Goal: Navigation & Orientation: Find specific page/section

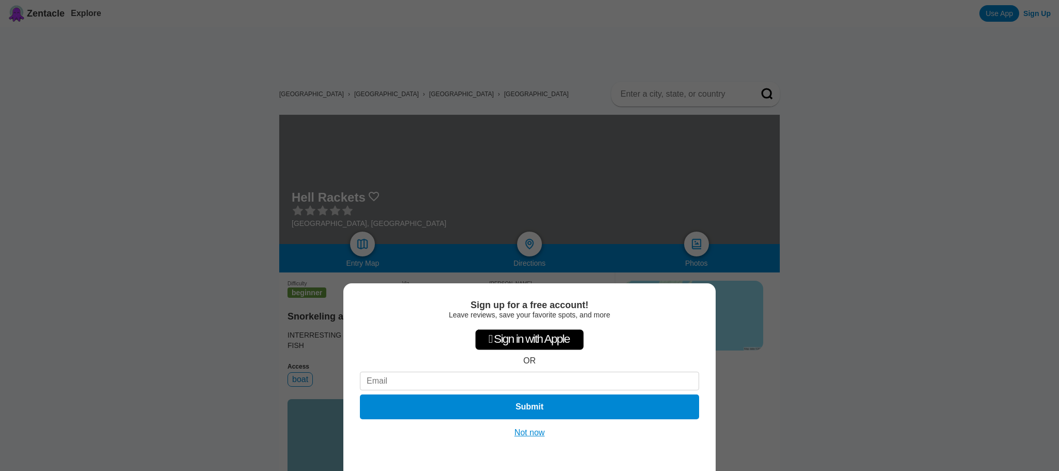
click at [534, 434] on button "Not now" at bounding box center [530, 433] width 37 height 10
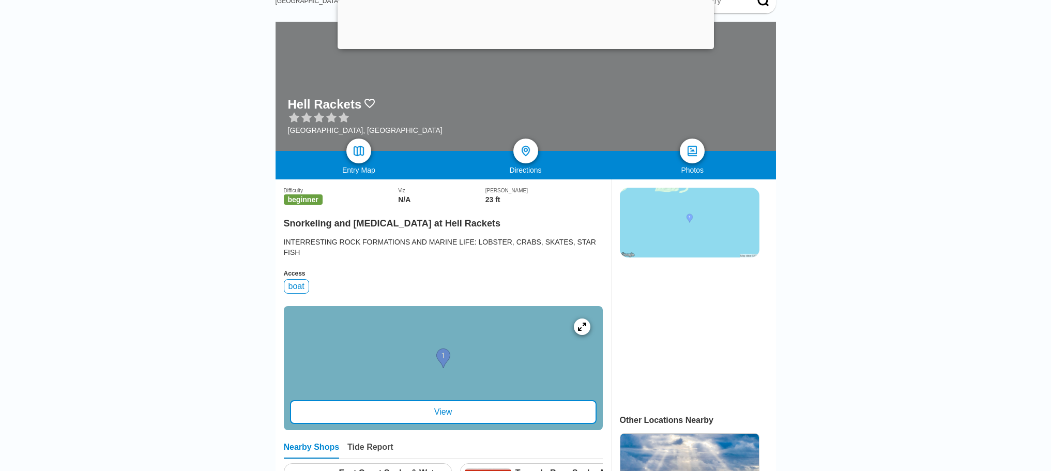
scroll to position [207, 0]
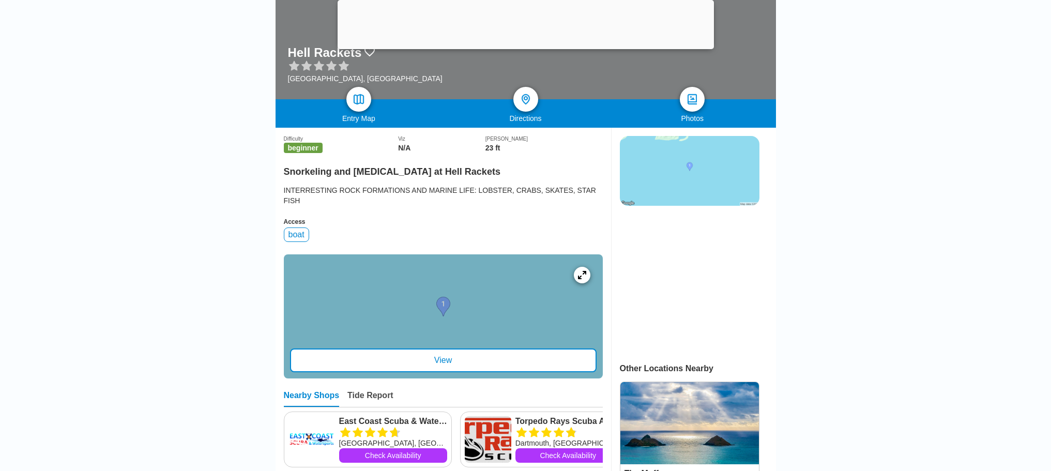
click at [429, 372] on div "View" at bounding box center [443, 361] width 307 height 24
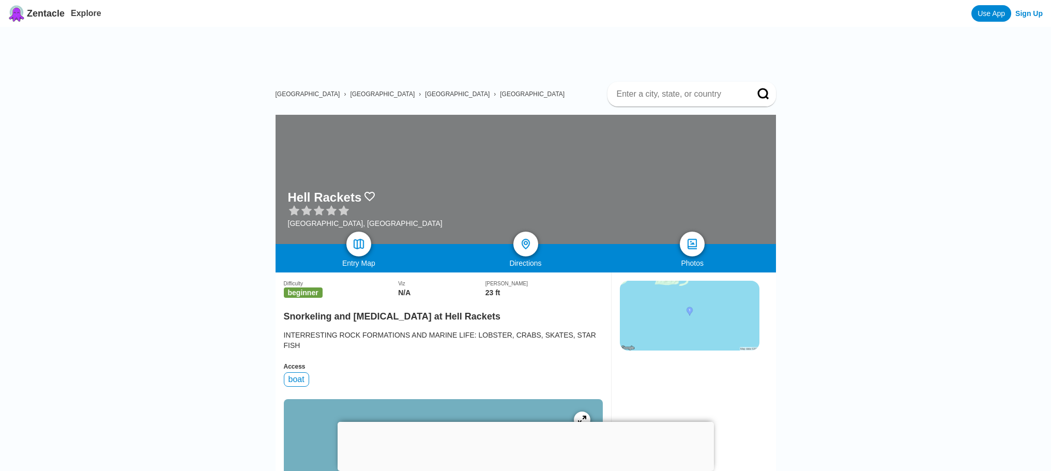
click at [500, 94] on span "[GEOGRAPHIC_DATA]" at bounding box center [532, 94] width 65 height 7
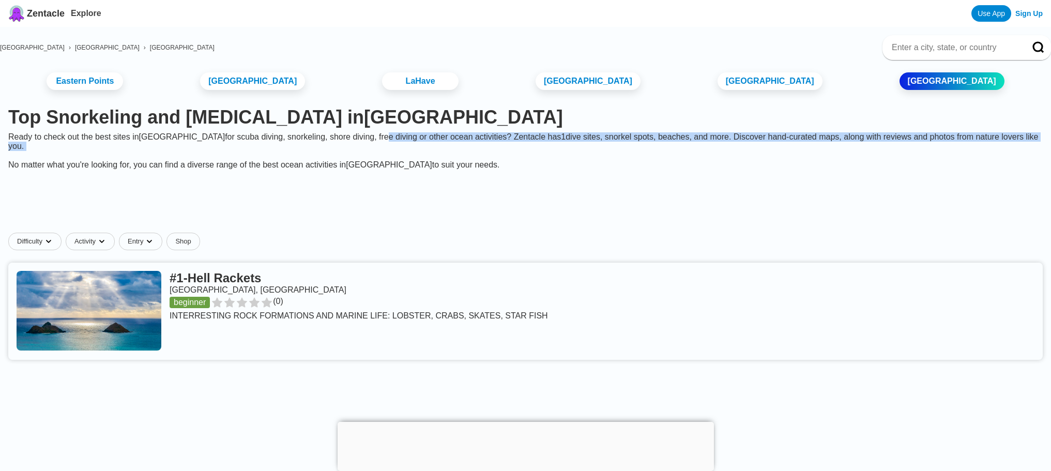
drag, startPoint x: 394, startPoint y: 155, endPoint x: 372, endPoint y: 175, distance: 29.3
click at [372, 170] on div "Ready to check out the best sites in [GEOGRAPHIC_DATA] for [MEDICAL_DATA], snor…" at bounding box center [525, 150] width 1051 height 37
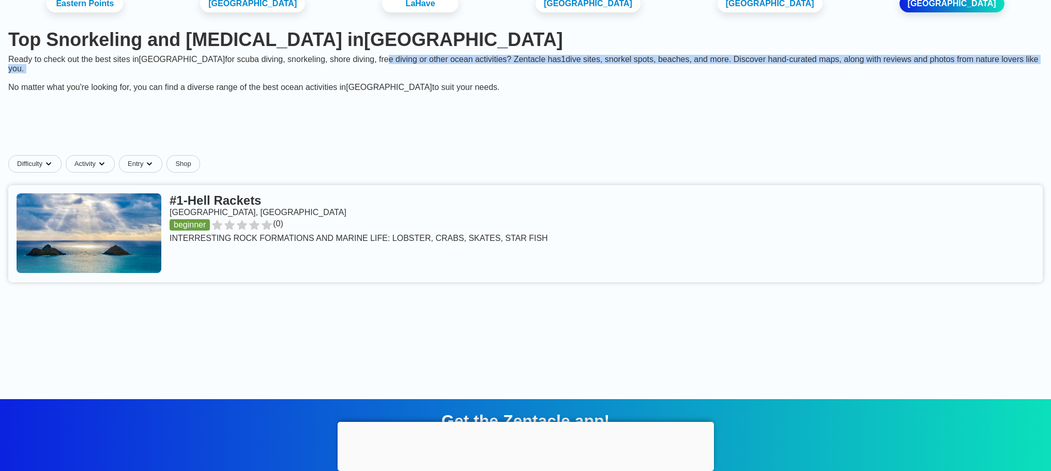
scroll to position [42, 0]
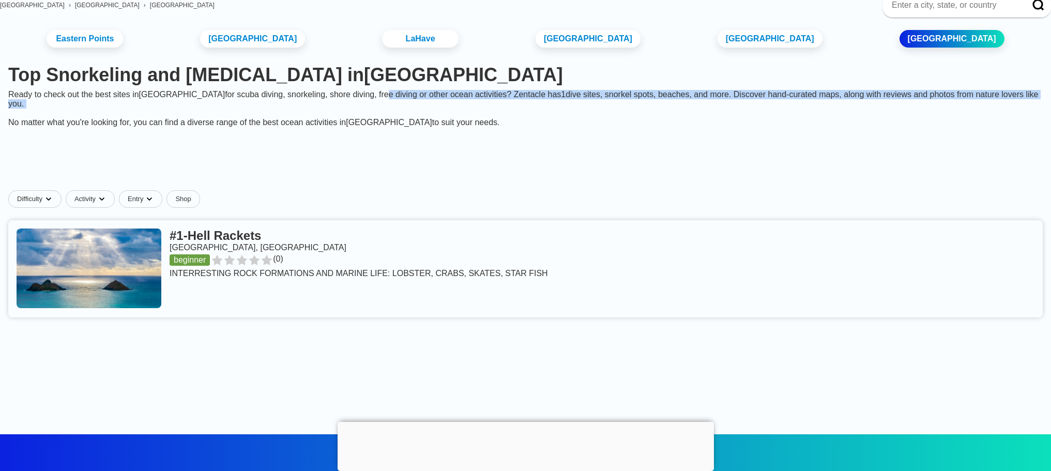
click at [296, 303] on link at bounding box center [525, 268] width 1035 height 97
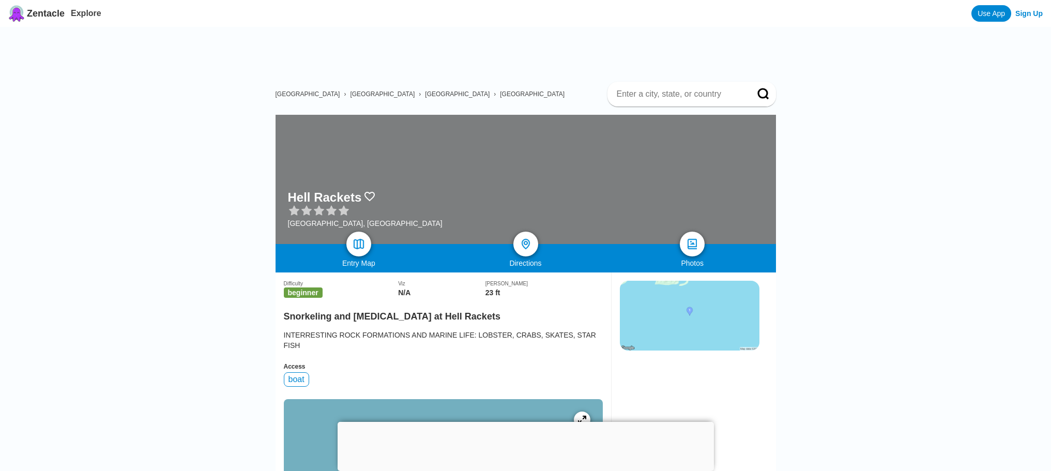
click at [425, 91] on span "[GEOGRAPHIC_DATA]" at bounding box center [457, 94] width 65 height 7
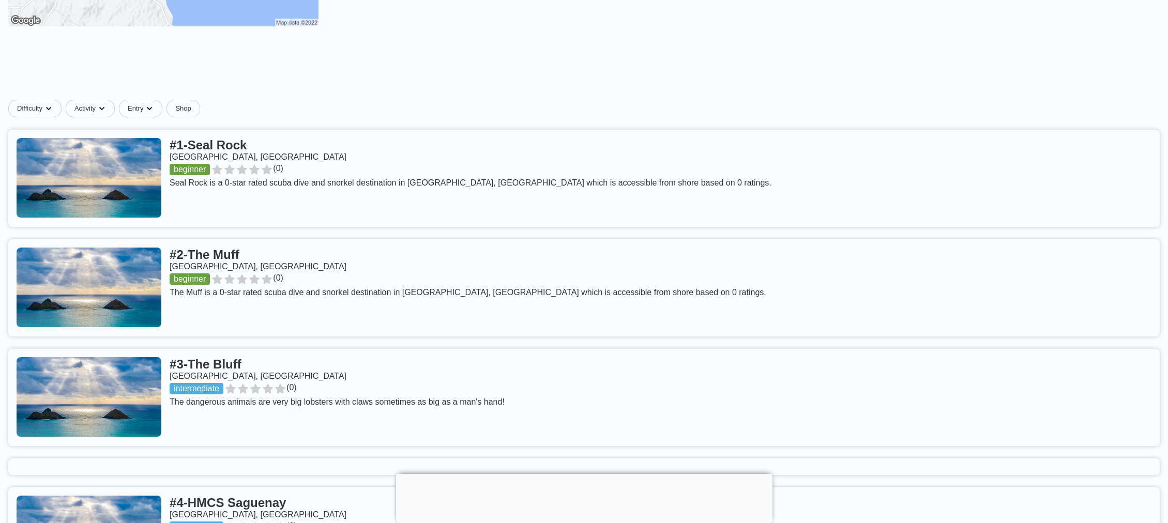
scroll to position [287, 0]
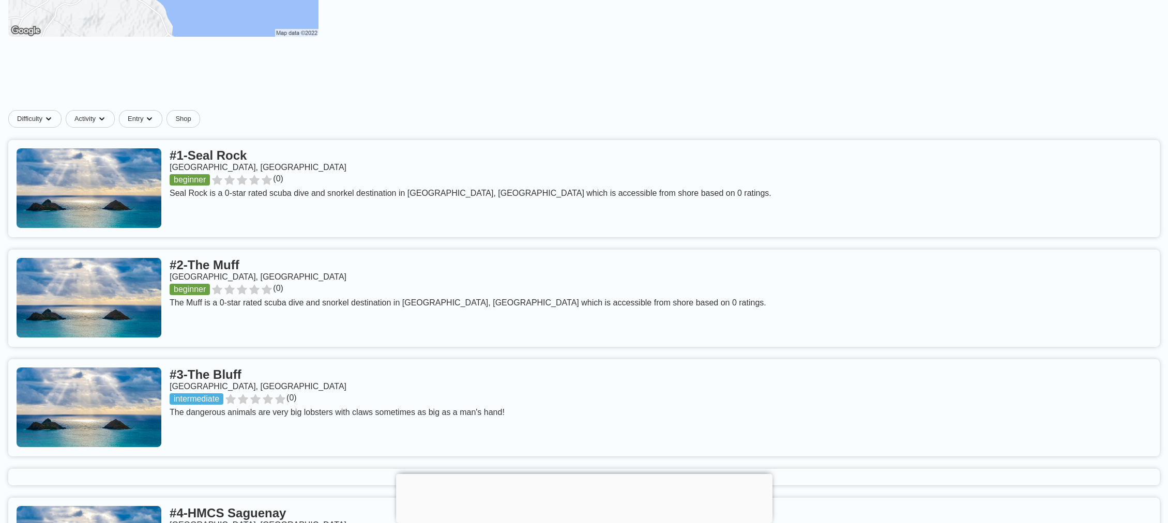
click at [519, 225] on link at bounding box center [584, 188] width 1152 height 97
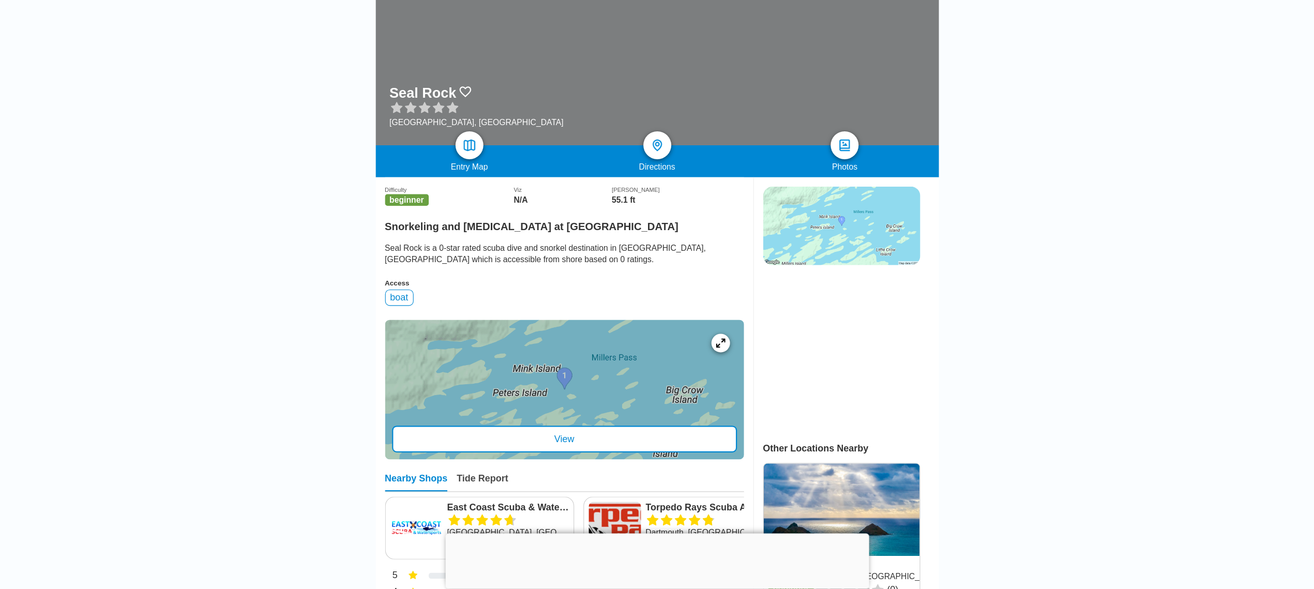
scroll to position [115, 0]
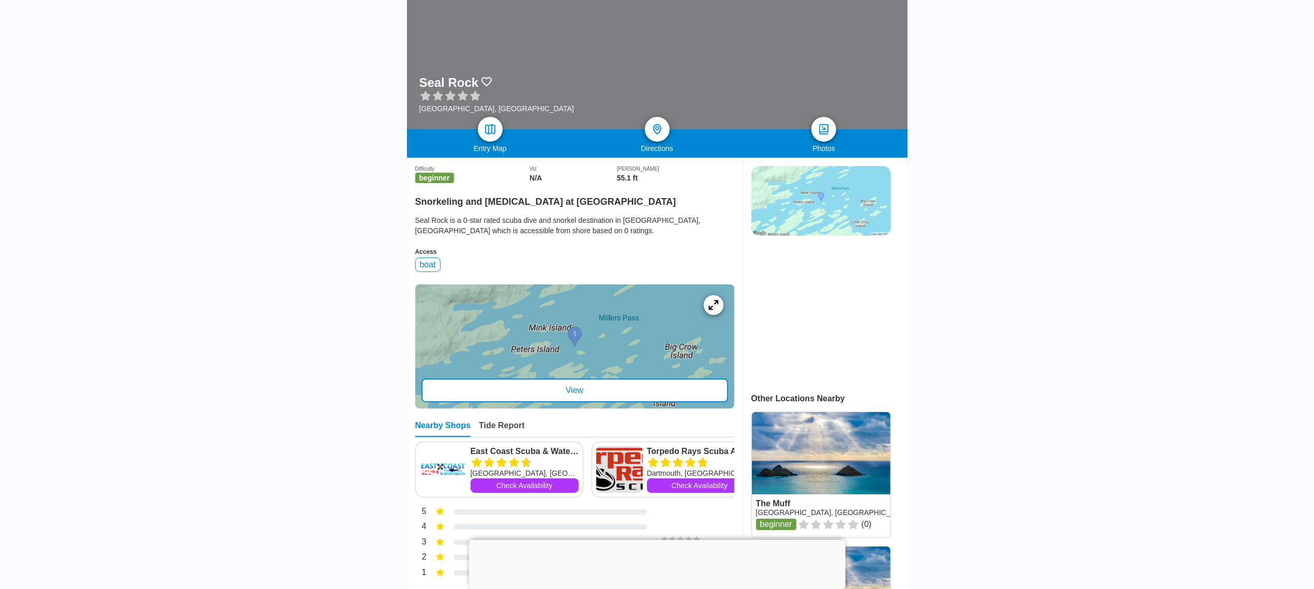
click at [715, 306] on div at bounding box center [713, 305] width 20 height 20
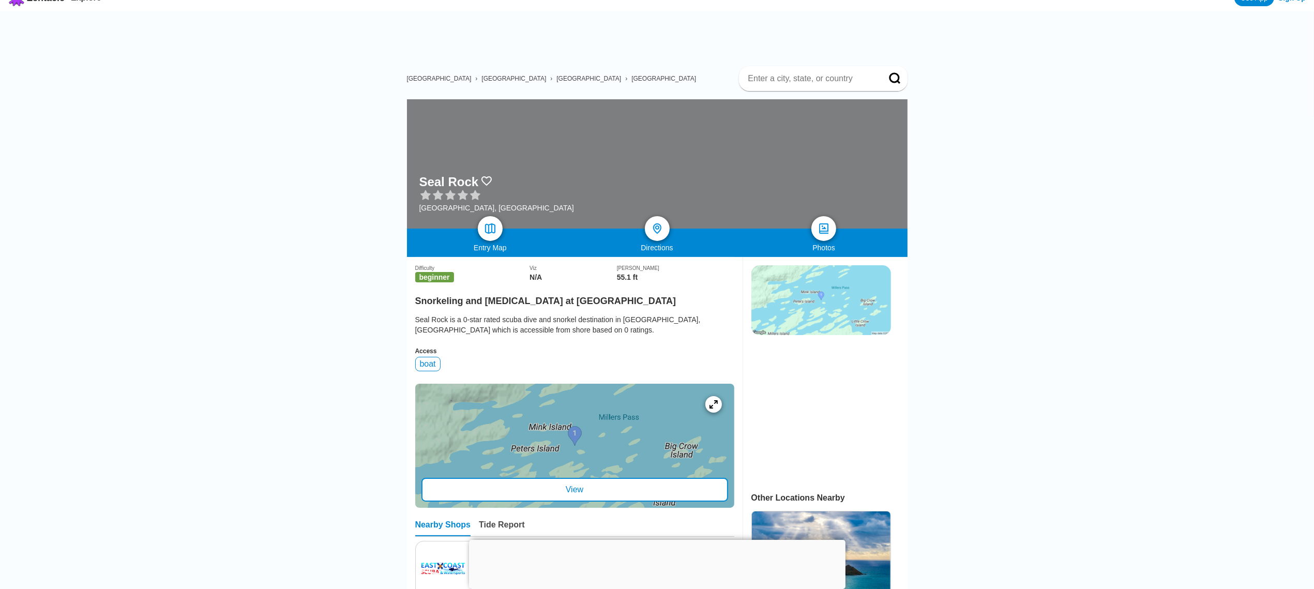
scroll to position [0, 0]
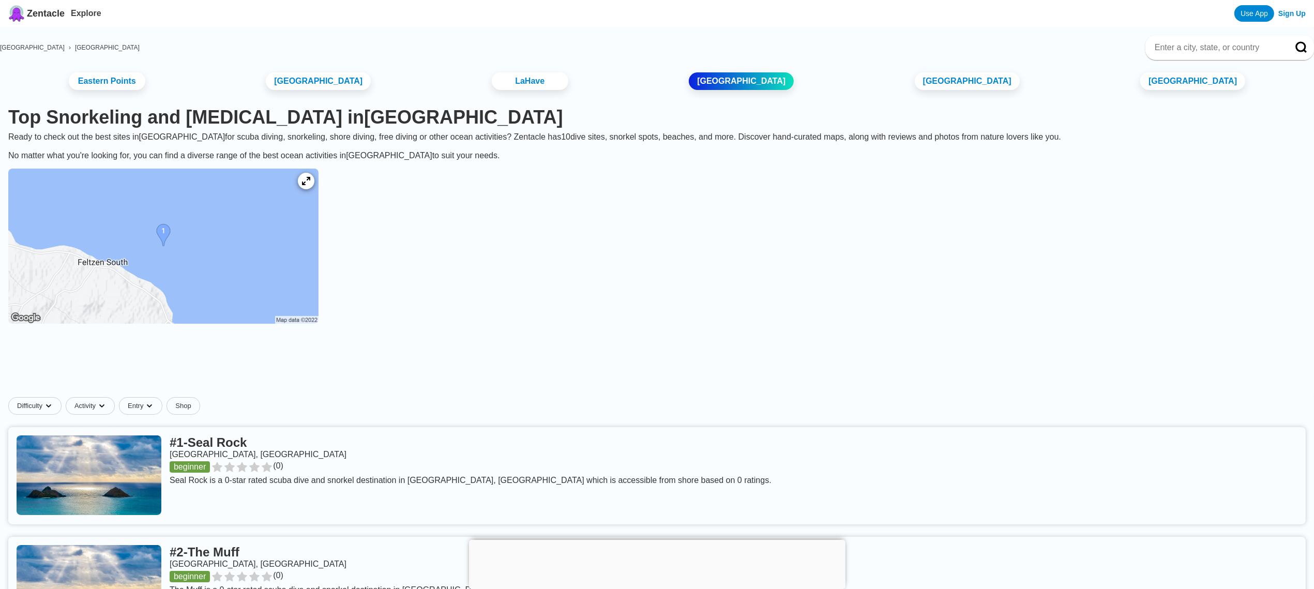
scroll to position [323, 0]
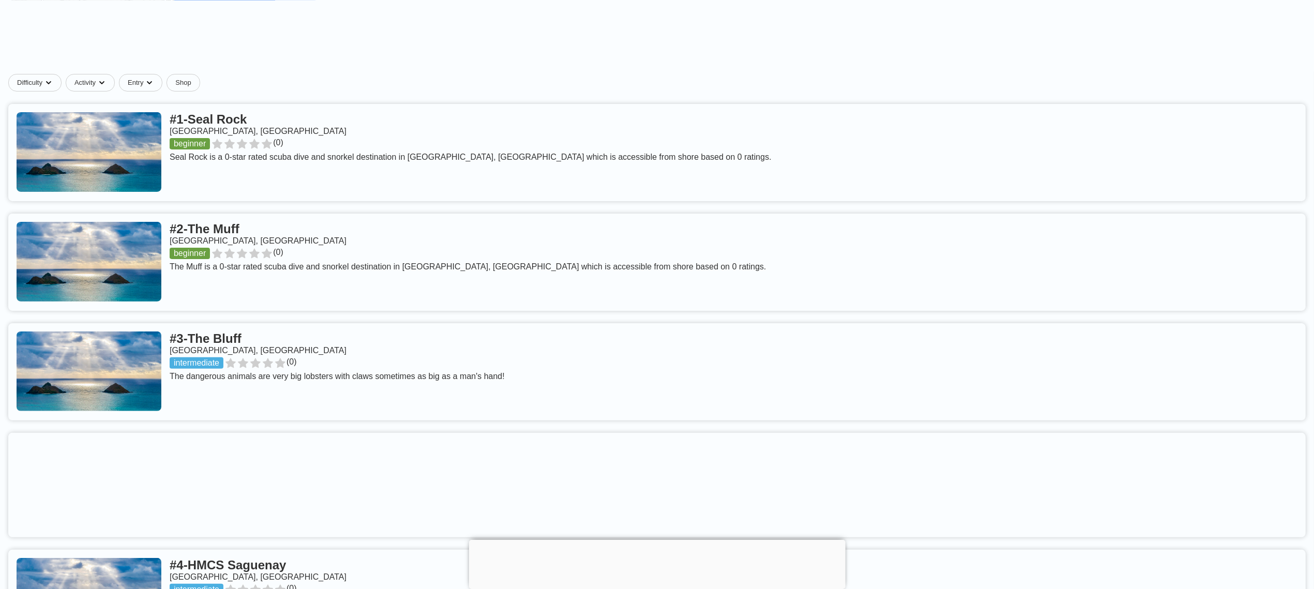
click at [298, 252] on link at bounding box center [657, 262] width 1298 height 97
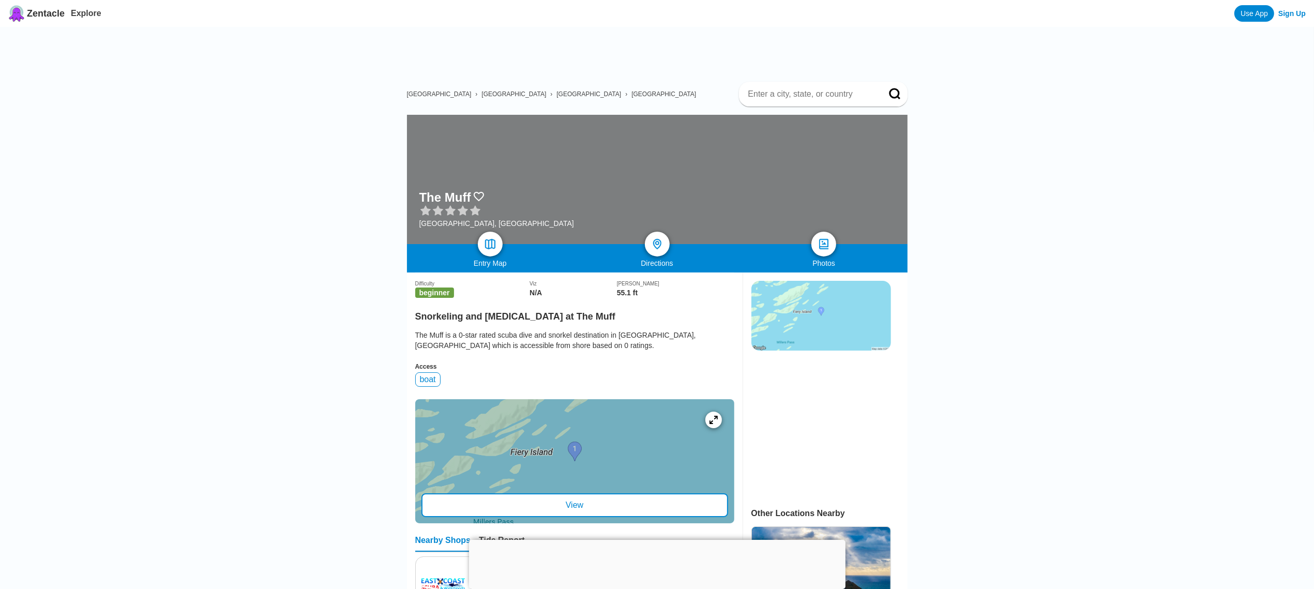
click at [590, 471] on div at bounding box center [574, 461] width 319 height 124
